Goal: Check status: Check status

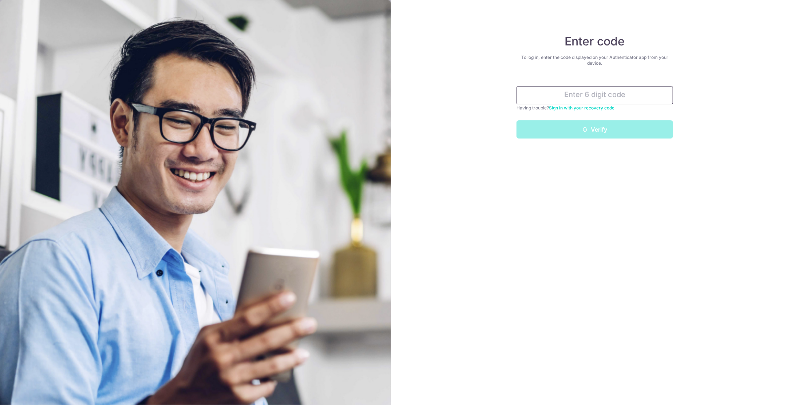
click at [606, 99] on input "text" at bounding box center [594, 95] width 156 height 18
type input "760817"
click at [614, 128] on button "Verify" at bounding box center [594, 129] width 156 height 18
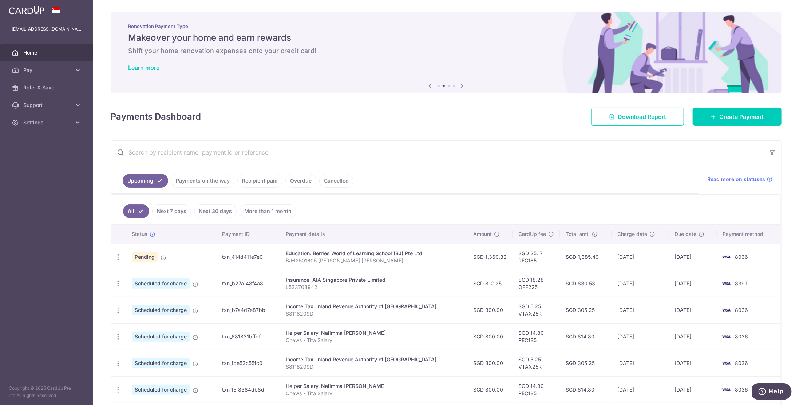
click at [196, 177] on link "Payments on the way" at bounding box center [202, 181] width 63 height 14
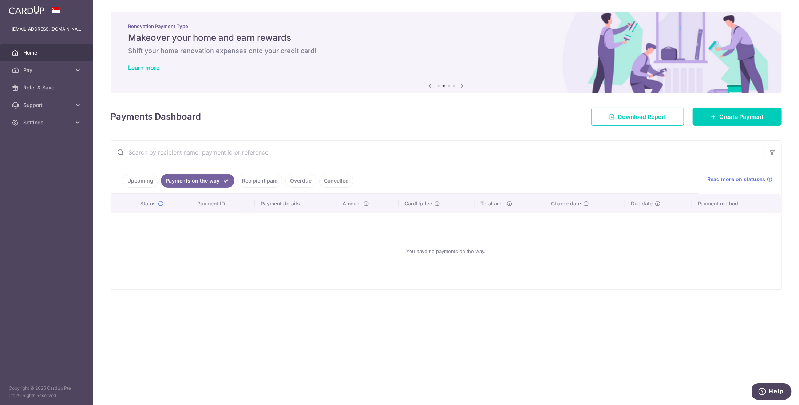
click at [245, 175] on link "Recipient paid" at bounding box center [259, 181] width 45 height 14
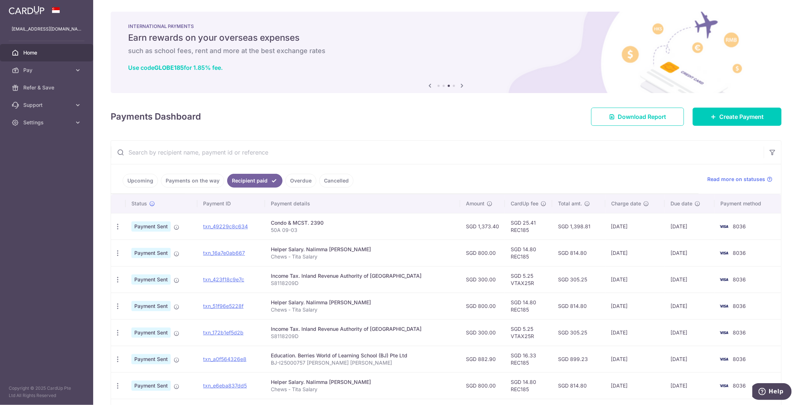
click at [134, 179] on link "Upcoming" at bounding box center [140, 181] width 35 height 14
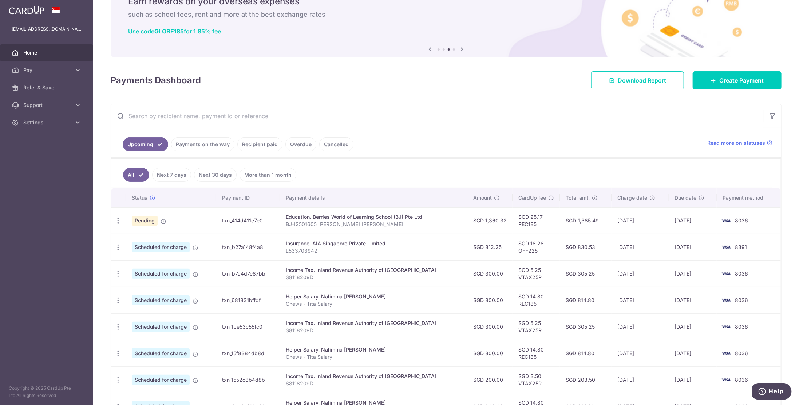
scroll to position [73, 0]
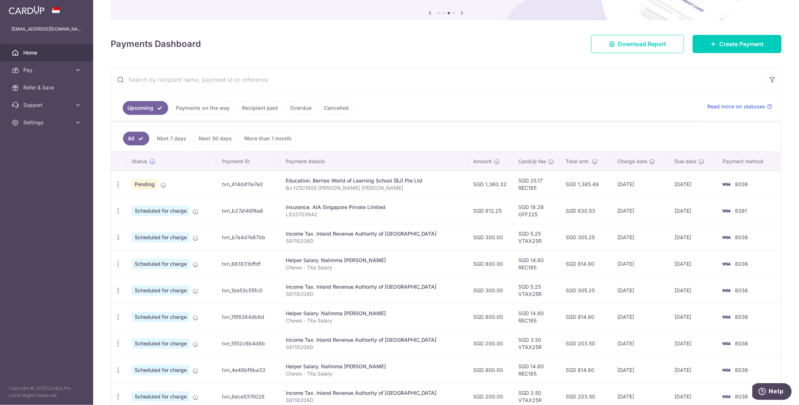
click at [466, 41] on div "Payments Dashboard Download Report Create Payment" at bounding box center [446, 42] width 670 height 21
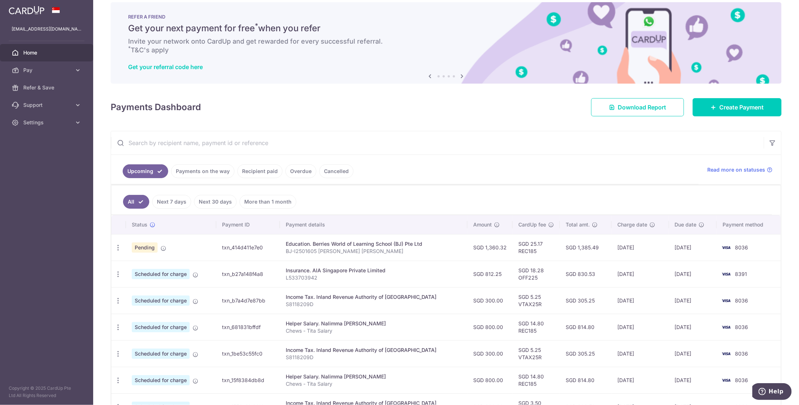
scroll to position [0, 0]
